Goal: Browse casually

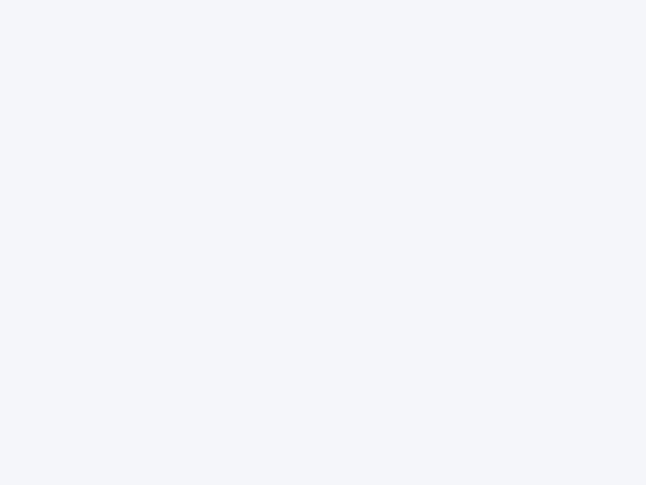
click at [323, 242] on div at bounding box center [323, 242] width 646 height 485
